Goal: Find specific page/section: Find specific page/section

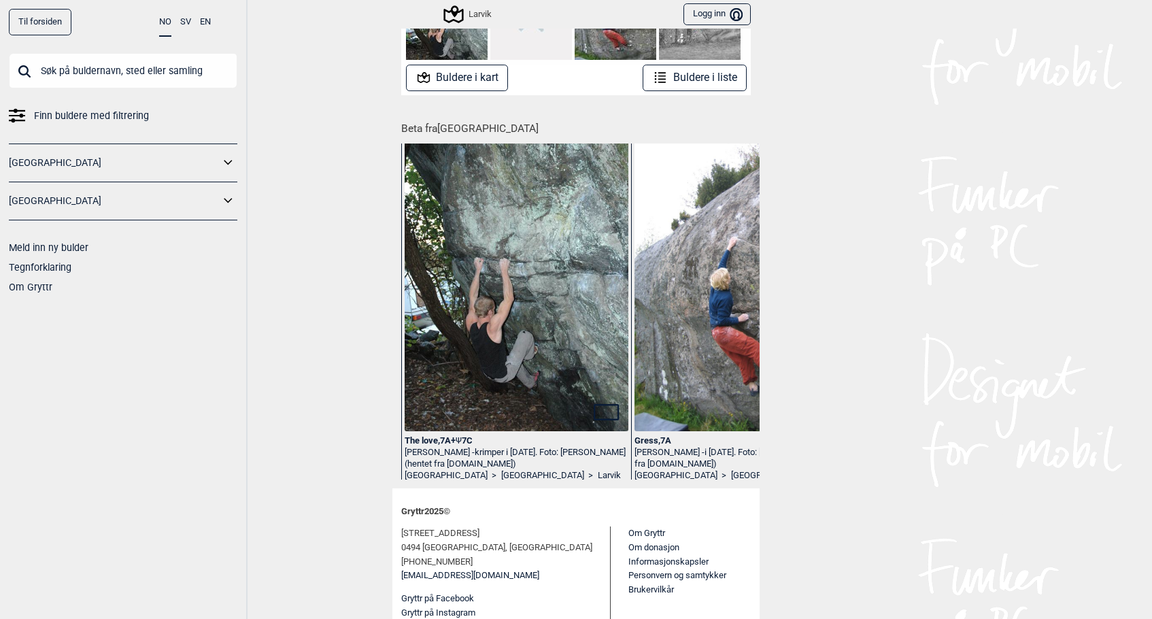
click at [533, 324] on img at bounding box center [517, 290] width 224 height 337
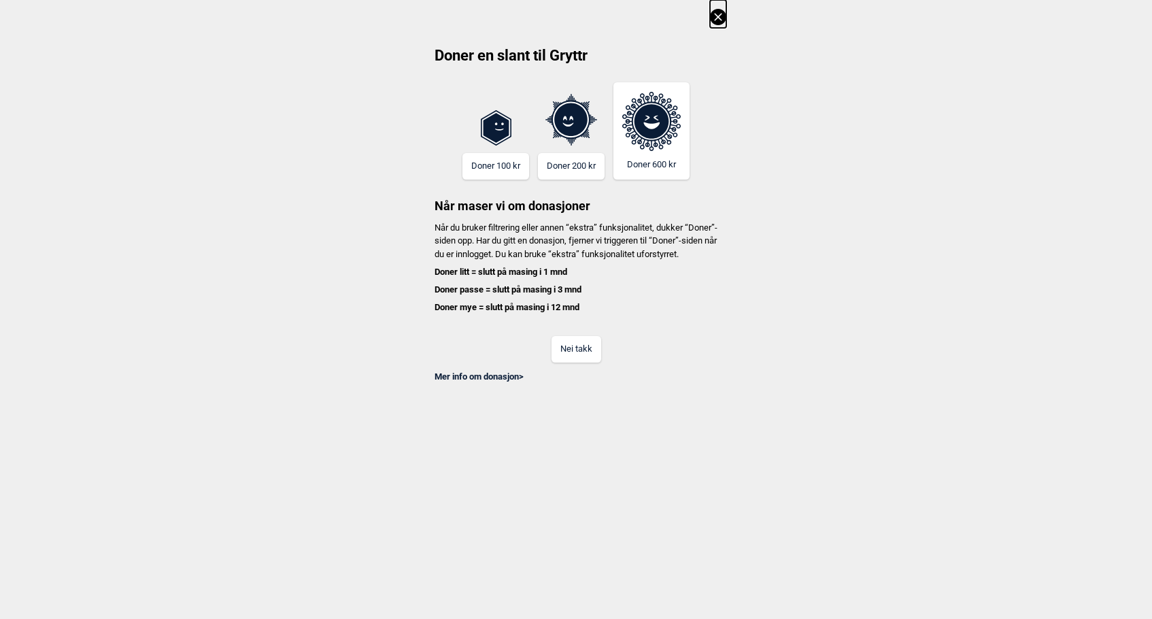
click at [581, 358] on button "Nei takk" at bounding box center [577, 349] width 50 height 27
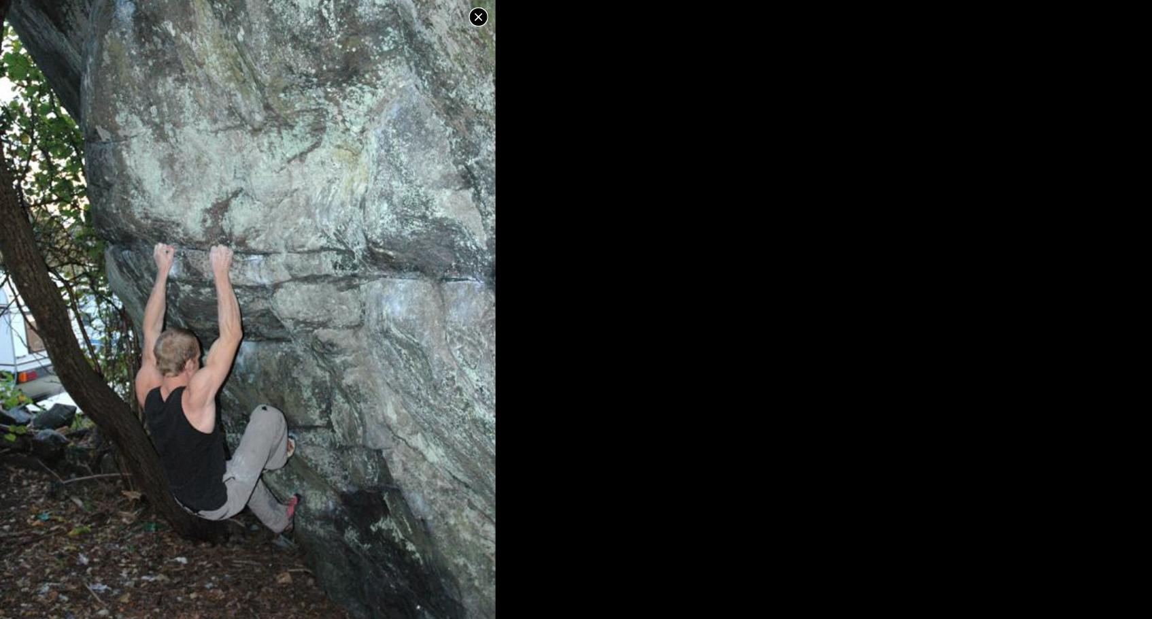
click at [478, 17] on icon at bounding box center [477, 16] width 7 height 7
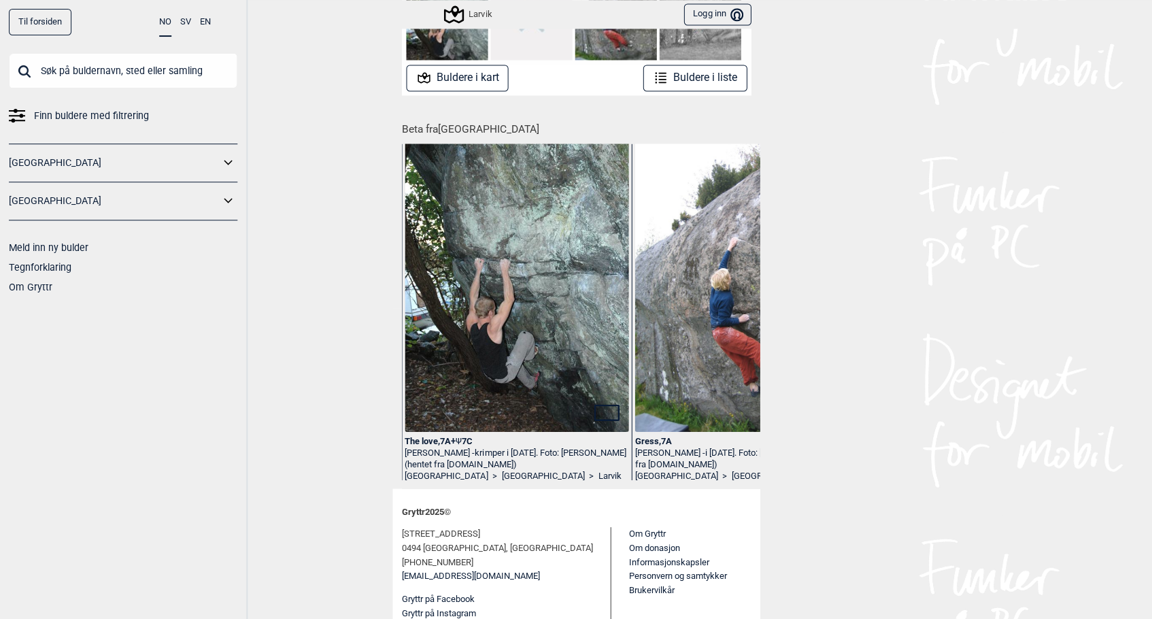
click at [724, 322] on img at bounding box center [746, 282] width 224 height 299
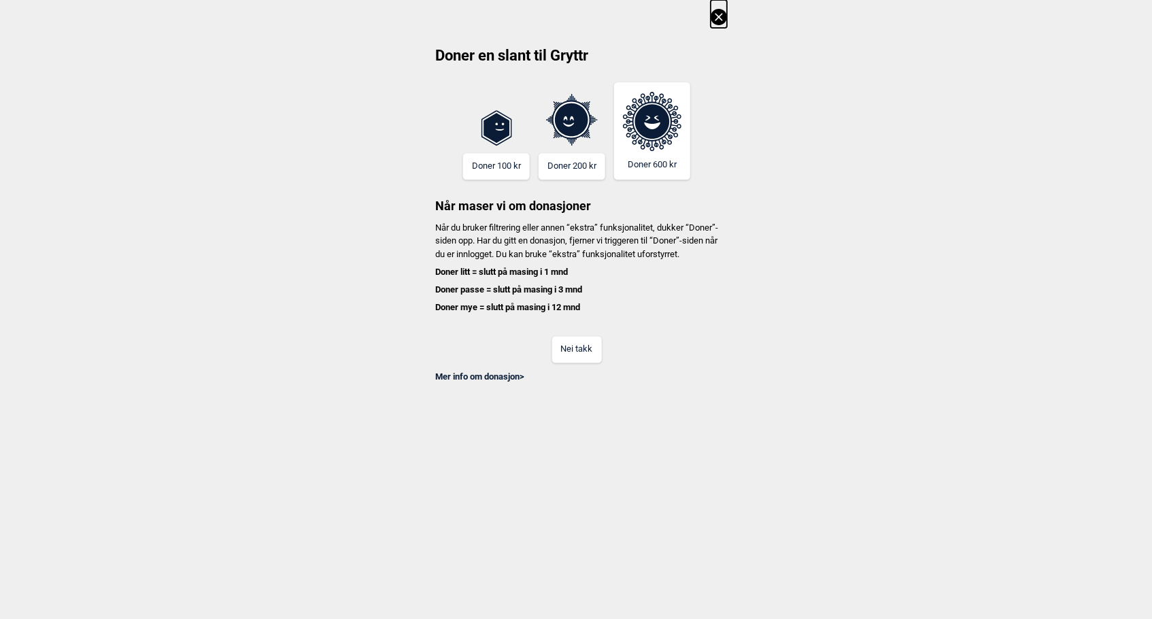
click at [575, 360] on button "Nei takk" at bounding box center [577, 349] width 50 height 27
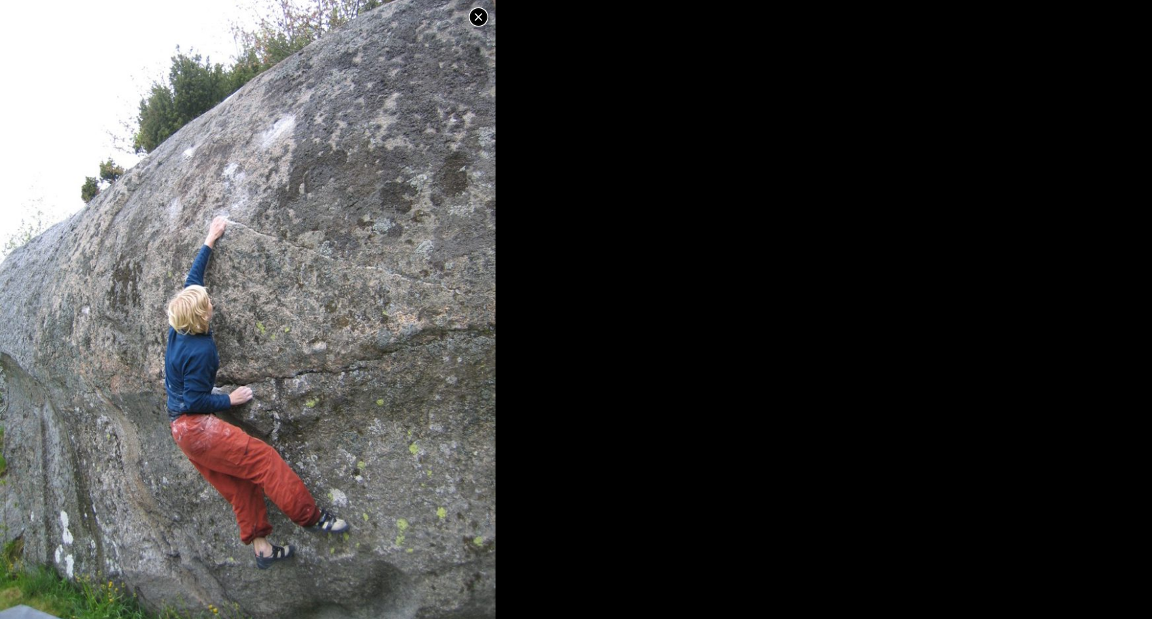
click at [478, 10] on icon at bounding box center [478, 17] width 16 height 16
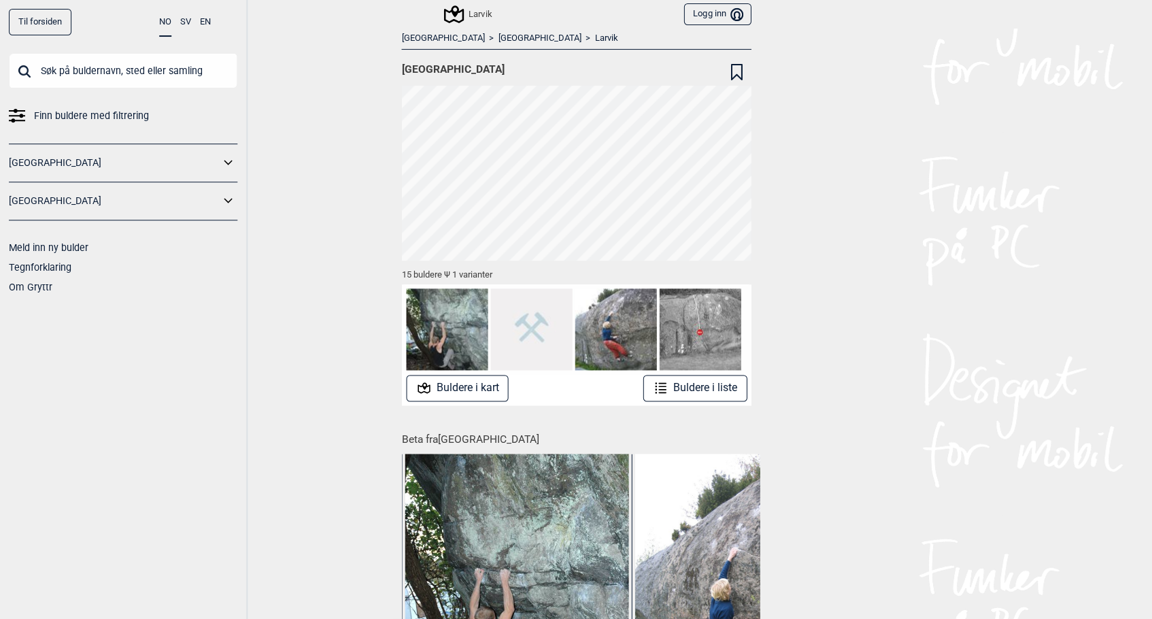
click at [480, 388] on button "Buldere i kart" at bounding box center [457, 388] width 103 height 27
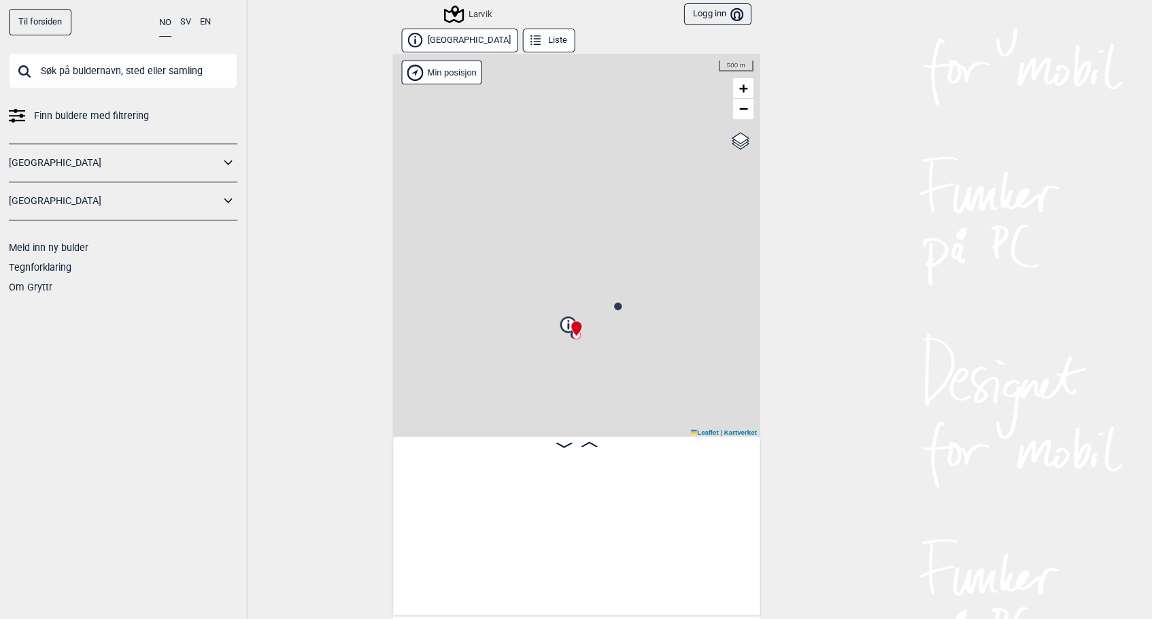
scroll to position [0, 107]
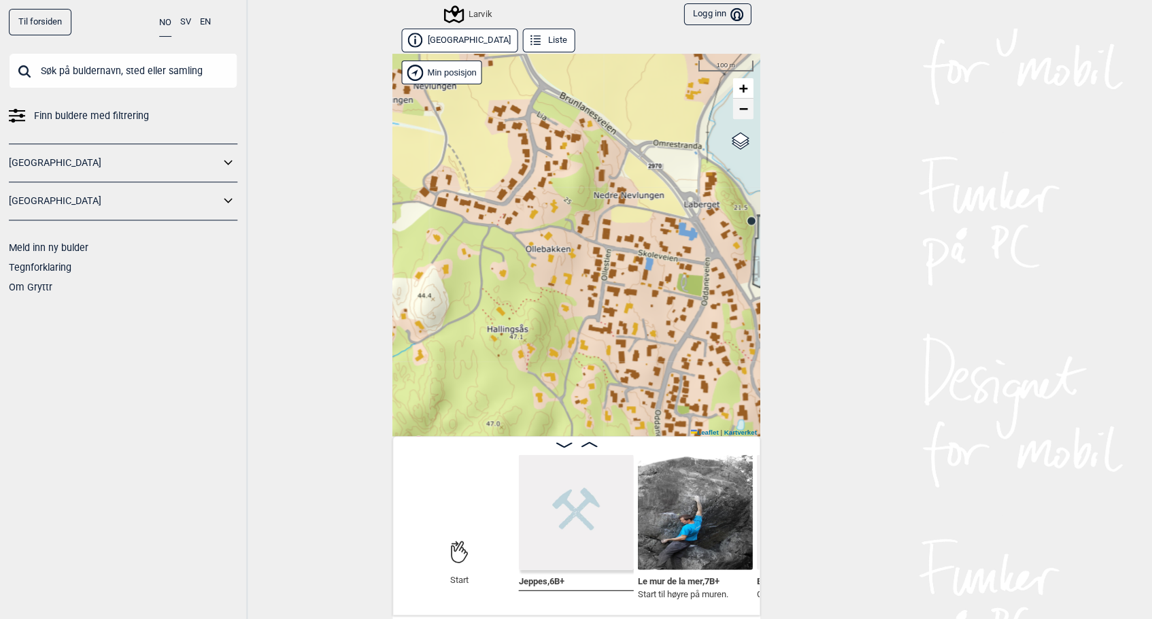
click at [741, 111] on span "−" at bounding box center [743, 108] width 9 height 17
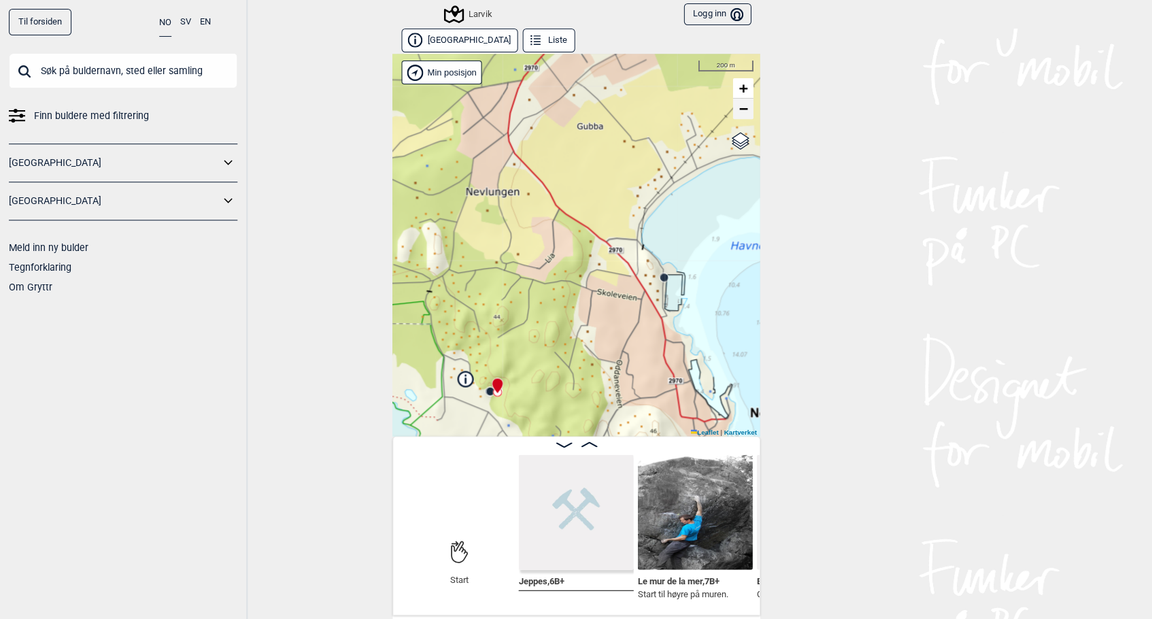
click at [741, 111] on span "−" at bounding box center [743, 108] width 9 height 17
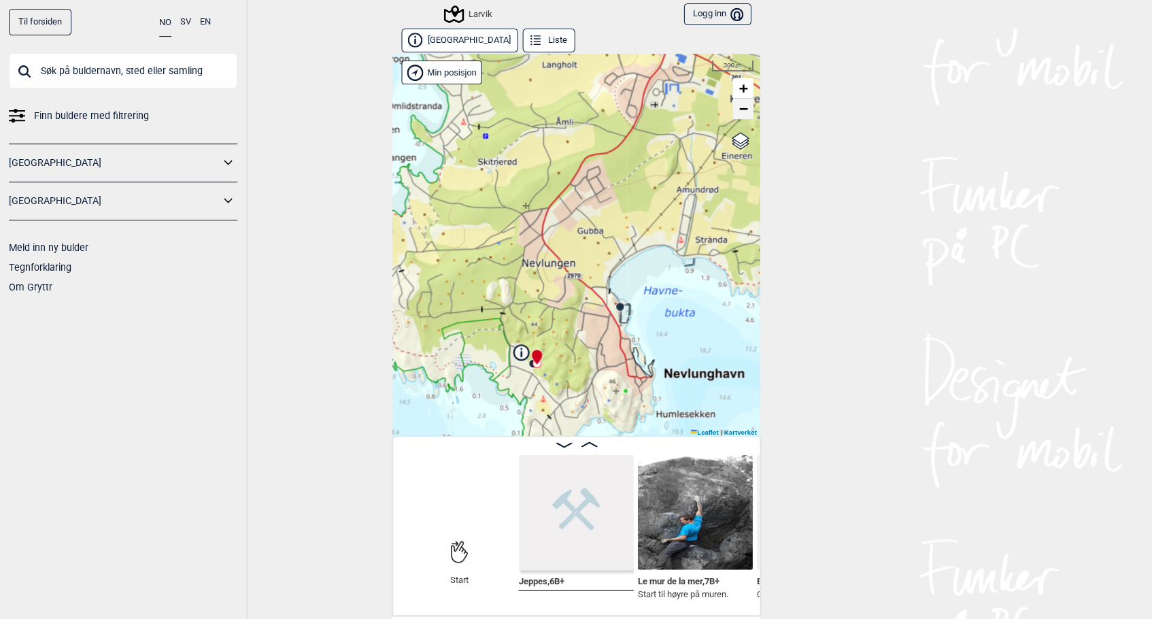
click at [741, 111] on span "−" at bounding box center [743, 108] width 9 height 17
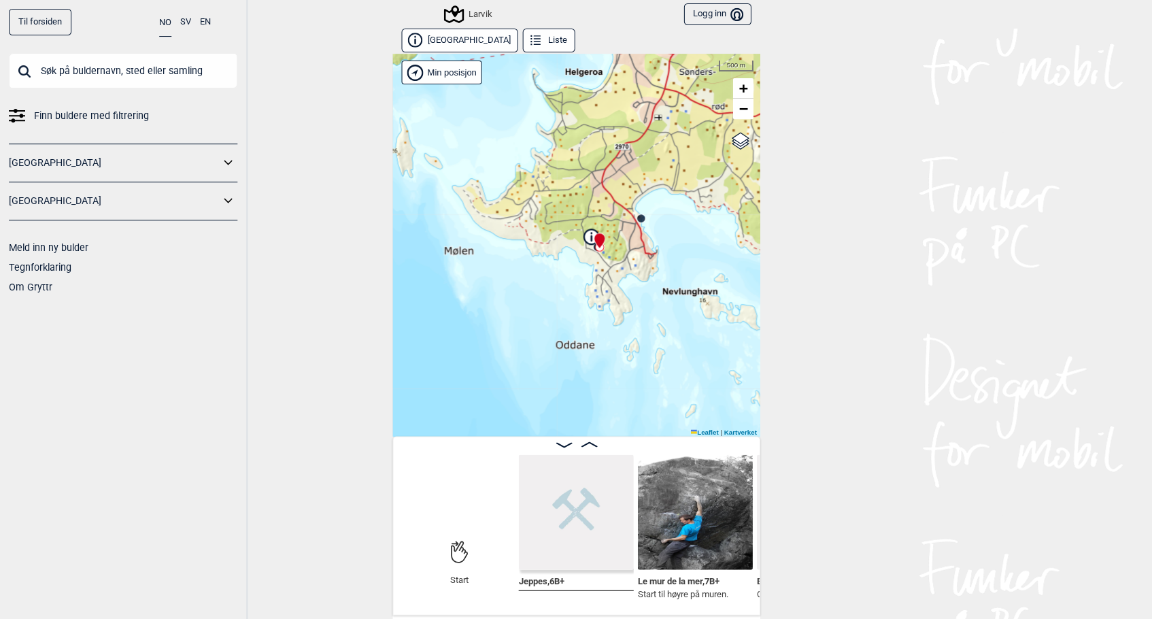
drag, startPoint x: 627, startPoint y: 272, endPoint x: 671, endPoint y: 169, distance: 111.5
click at [671, 169] on div "Larvik Brukerens posisjon Min posisjon 500 m + − Kartverket OpenStreetMap Googl…" at bounding box center [575, 245] width 367 height 382
click at [599, 239] on icon at bounding box center [599, 240] width 10 height 15
click at [584, 267] on div "Larvik Brukerens posisjon Min posisjon 500 m + − Kartverket OpenStreetMap Googl…" at bounding box center [575, 245] width 367 height 382
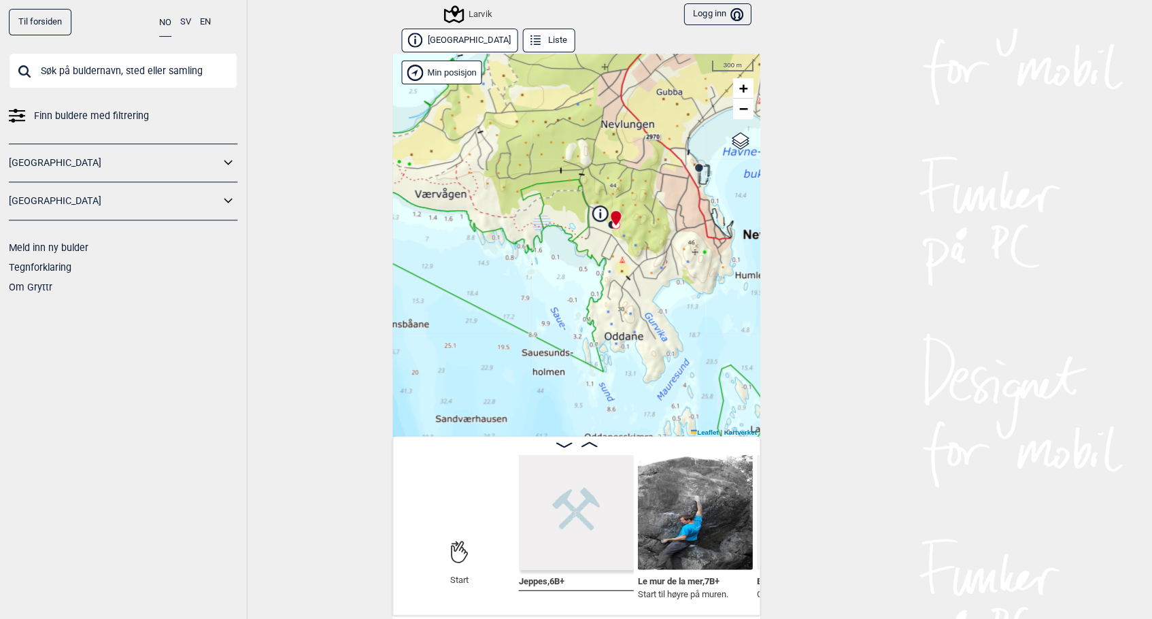
click at [584, 267] on div "Larvik Brukerens posisjon Min posisjon 300 m + − Kartverket OpenStreetMap Googl…" at bounding box center [575, 245] width 367 height 382
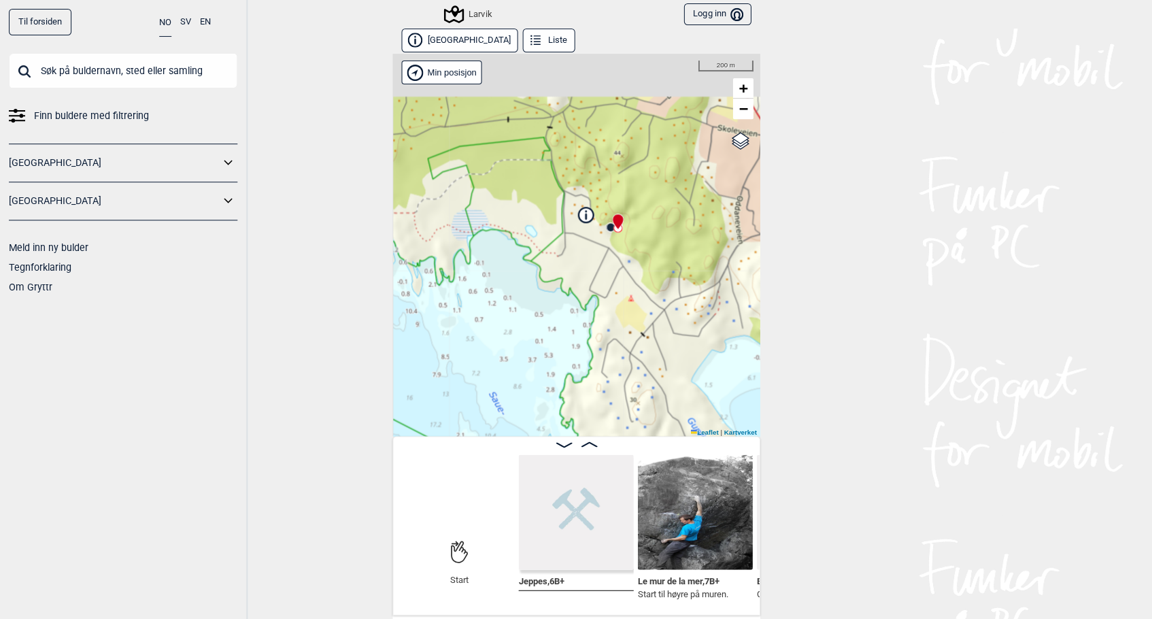
drag, startPoint x: 600, startPoint y: 243, endPoint x: 563, endPoint y: 296, distance: 64.5
click at [563, 296] on div "Larvik Brukerens posisjon Min posisjon 200 m + − Kartverket OpenStreetMap Googl…" at bounding box center [575, 245] width 367 height 382
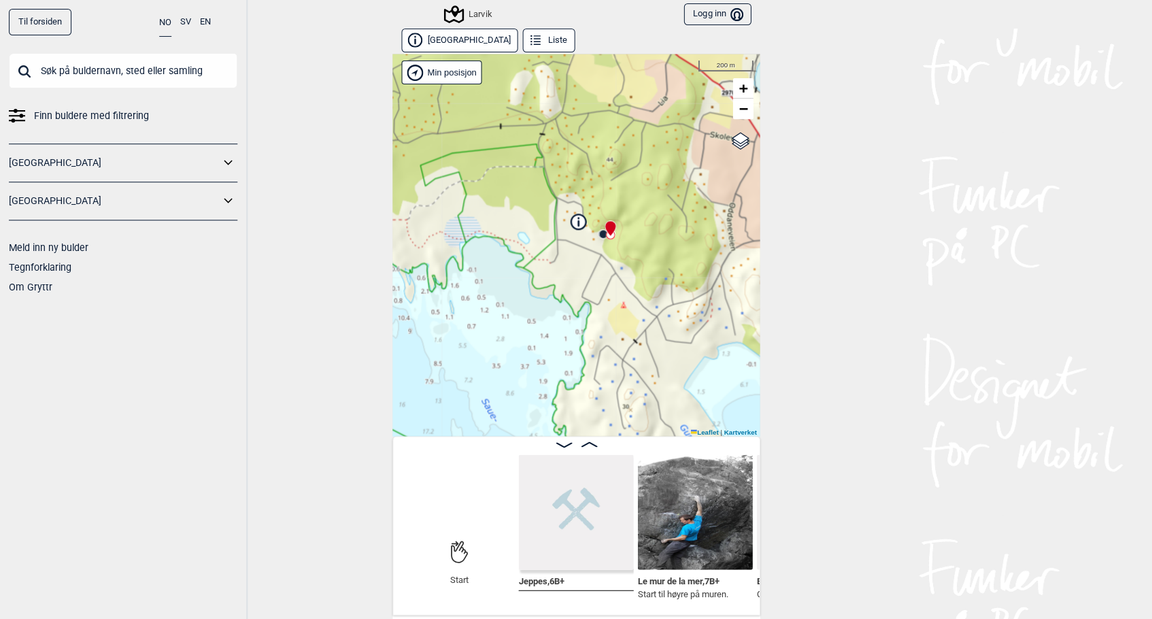
click at [611, 230] on icon at bounding box center [610, 228] width 10 height 15
click at [608, 228] on icon at bounding box center [610, 228] width 10 height 15
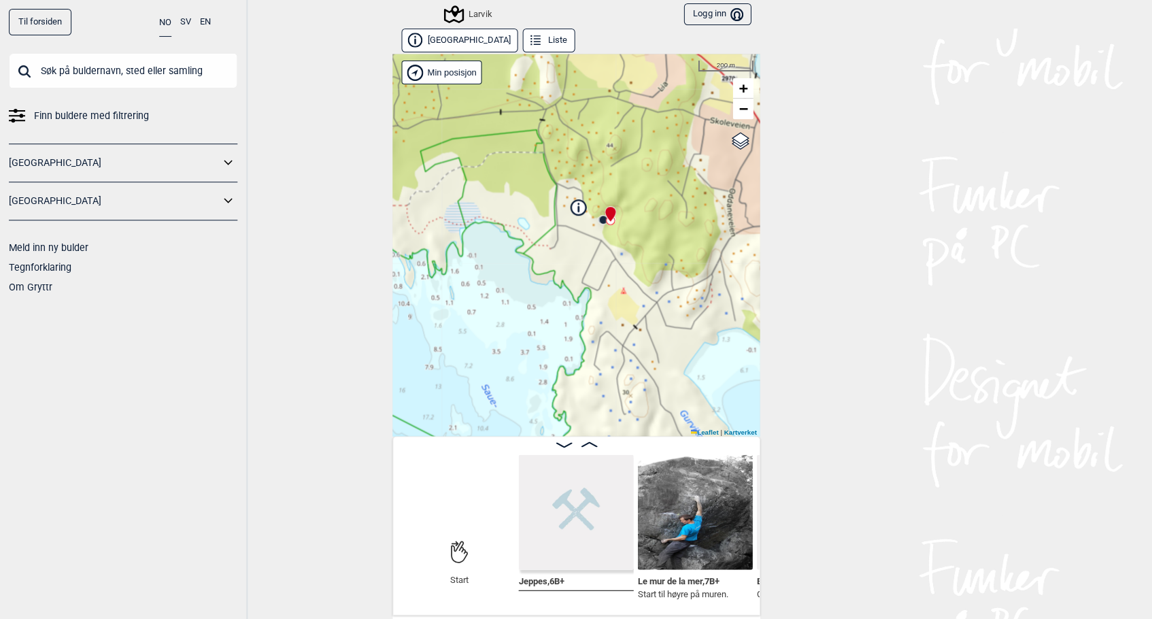
drag, startPoint x: 656, startPoint y: 289, endPoint x: 655, endPoint y: 274, distance: 15.0
click at [655, 274] on div "Larvik Brukerens posisjon Min posisjon 200 m + − Kartverket OpenStreetMap Googl…" at bounding box center [575, 245] width 367 height 382
click at [696, 525] on img at bounding box center [694, 511] width 115 height 115
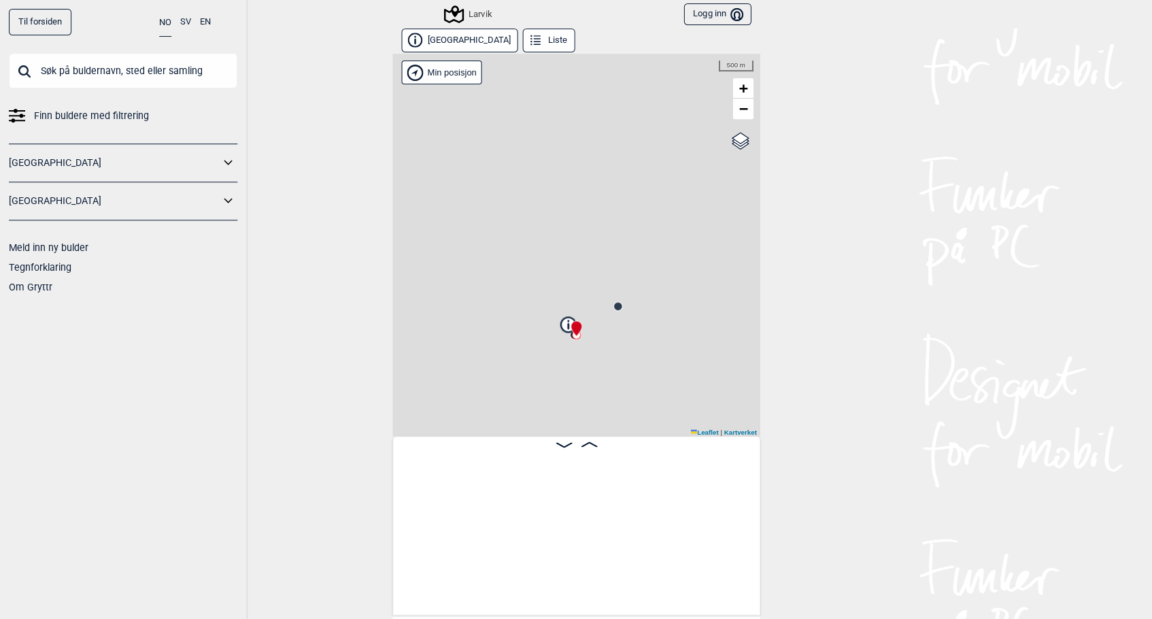
scroll to position [0, 107]
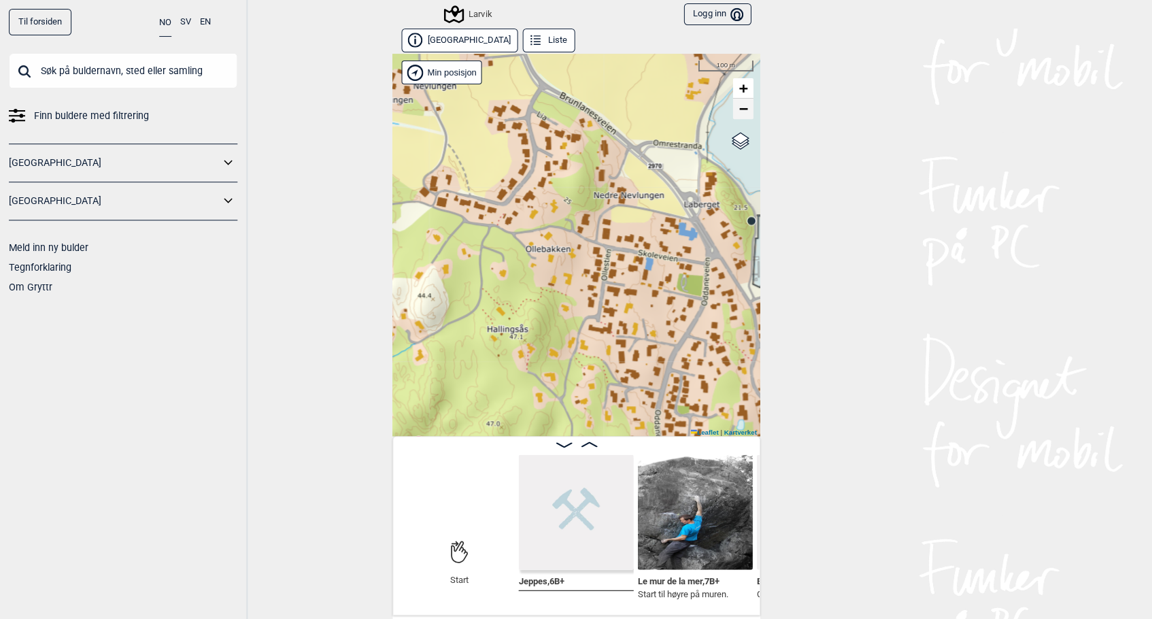
click at [742, 109] on span "−" at bounding box center [743, 108] width 9 height 17
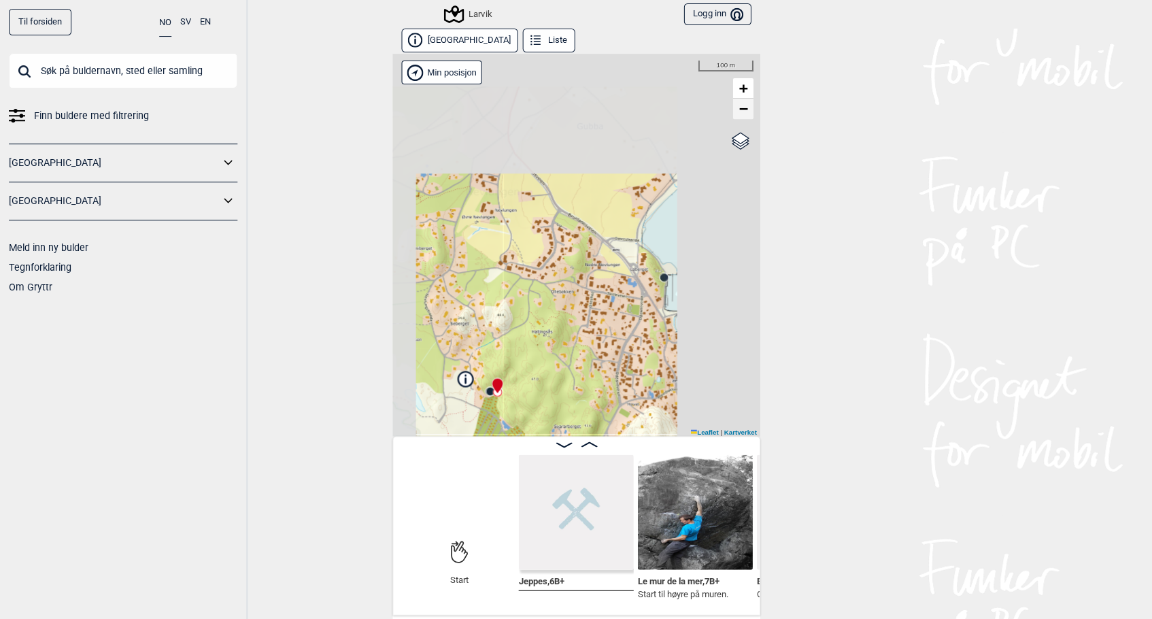
click at [742, 109] on span "−" at bounding box center [743, 108] width 9 height 17
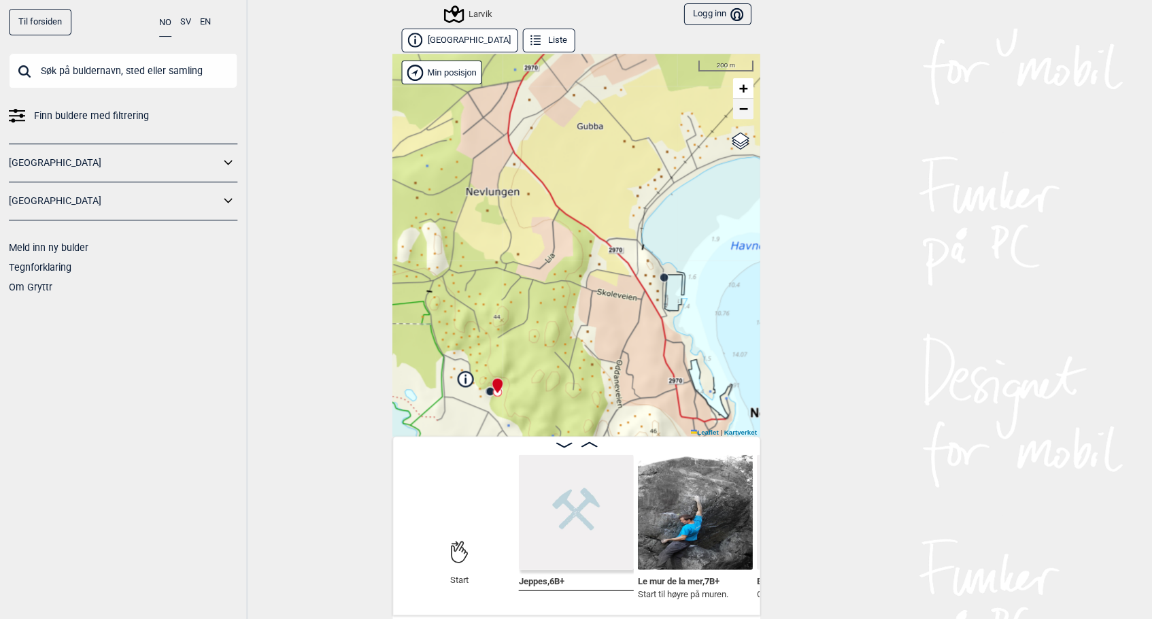
click at [742, 109] on span "−" at bounding box center [743, 108] width 9 height 17
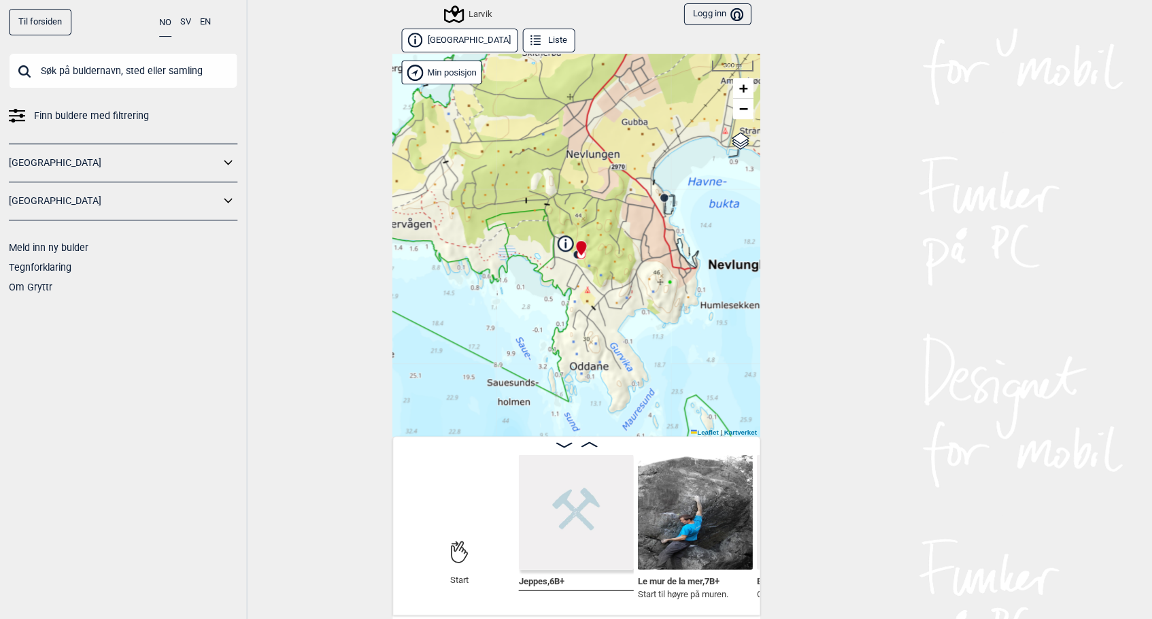
drag, startPoint x: 674, startPoint y: 241, endPoint x: 718, endPoint y: 133, distance: 117.4
click at [718, 133] on div "Larvik Brukerens posisjon Min posisjon 300 m + − Kartverket OpenStreetMap Googl…" at bounding box center [575, 245] width 367 height 382
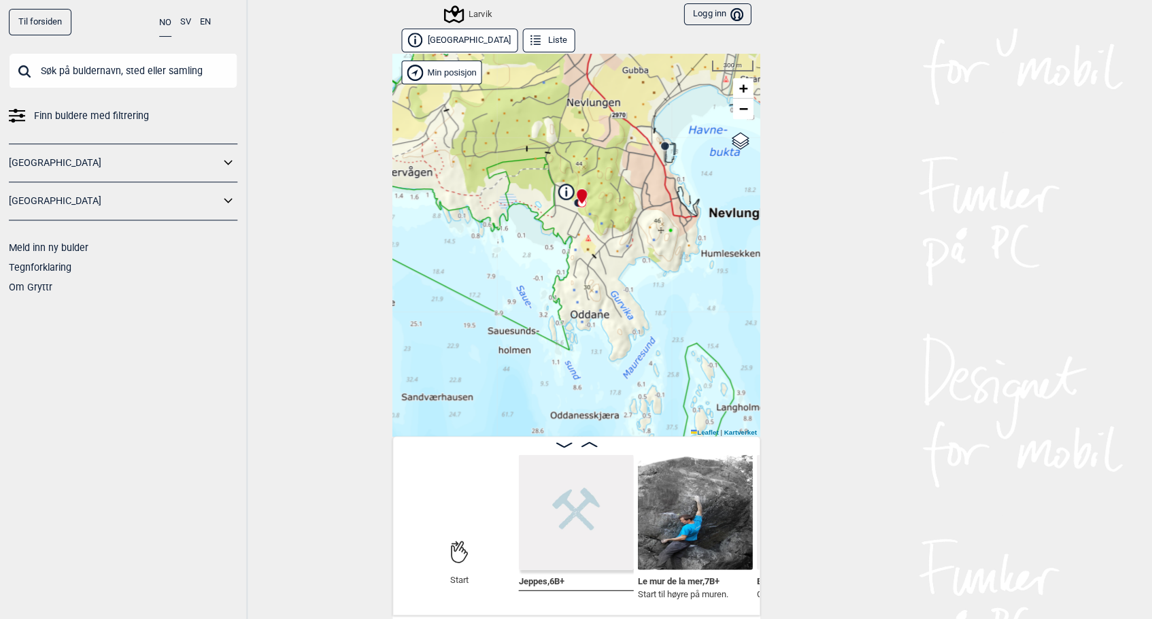
drag, startPoint x: 668, startPoint y: 234, endPoint x: 673, endPoint y: 184, distance: 49.9
click at [673, 184] on div "Larvik Brukerens posisjon Min posisjon 300 m + − Kartverket OpenStreetMap Googl…" at bounding box center [575, 245] width 367 height 382
